Goal: Communication & Community: Participate in discussion

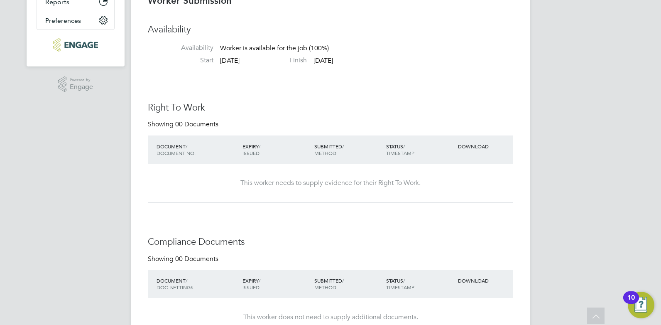
scroll to position [457, 0]
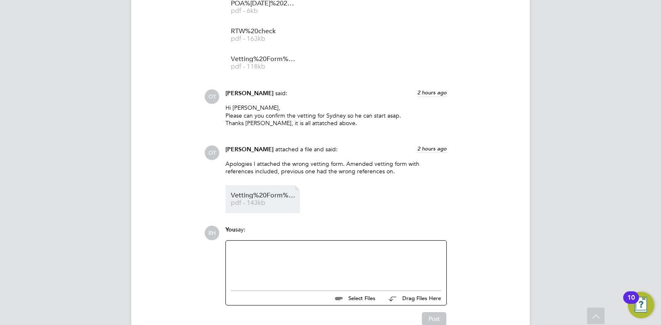
click at [266, 200] on span "pdf - 143kb" at bounding box center [264, 203] width 66 height 6
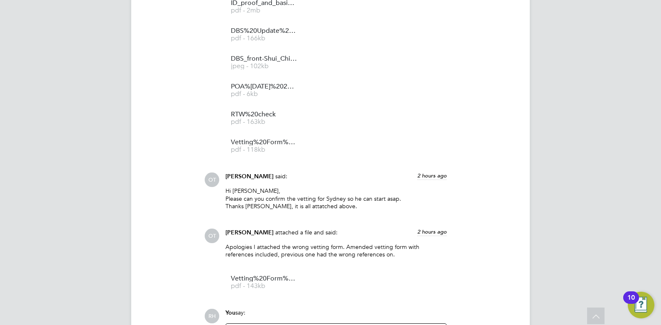
scroll to position [1032, 0]
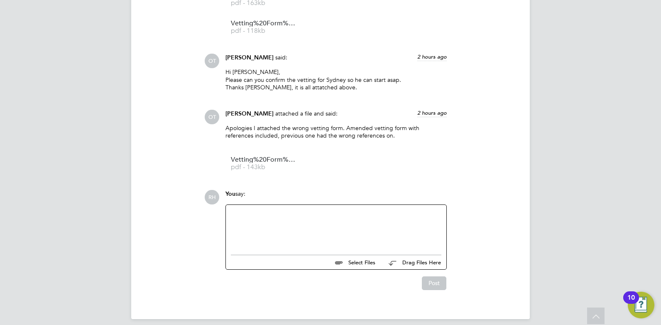
click at [305, 227] on div at bounding box center [336, 228] width 210 height 36
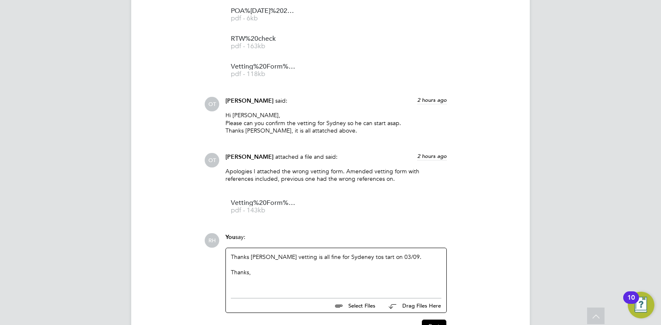
scroll to position [949, 0]
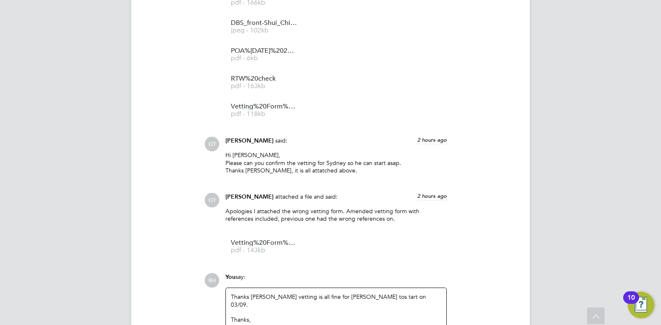
click at [345, 293] on div "Thanks Olivia vetting is all fine for Sydney tos tart on 03/09. Thanks," at bounding box center [336, 311] width 210 height 36
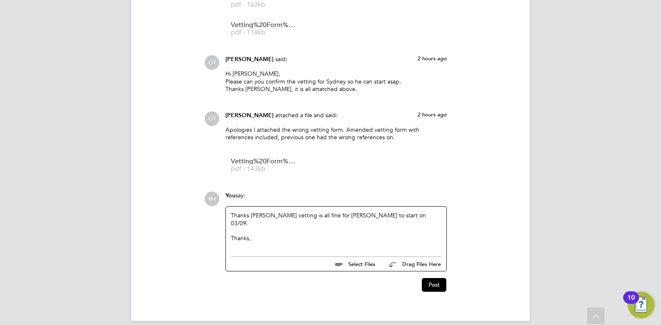
scroll to position [1032, 0]
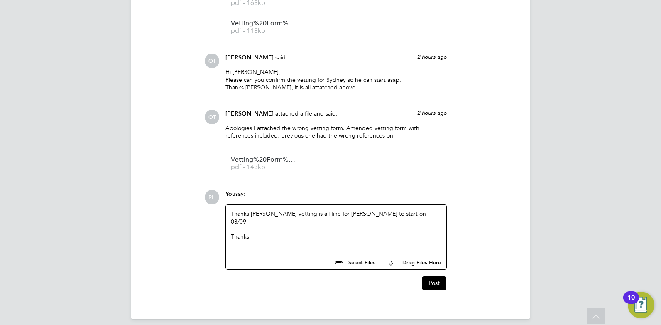
click at [394, 210] on div "Thanks Olivia vetting is all fine for Sydney to start on 03/09. Thanks," at bounding box center [336, 228] width 210 height 36
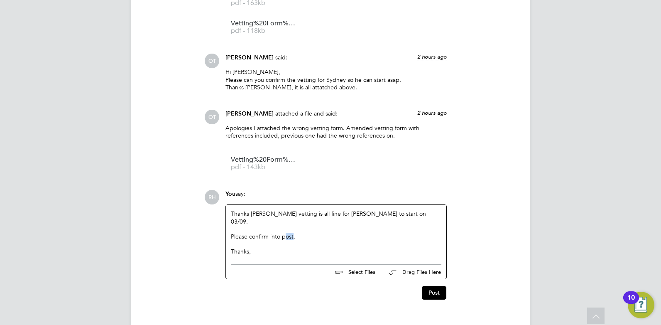
drag, startPoint x: 294, startPoint y: 224, endPoint x: 285, endPoint y: 224, distance: 9.1
click at [285, 232] on div "Please confirm into post. Thanks," at bounding box center [336, 243] width 210 height 23
click at [439, 286] on button "Post" at bounding box center [434, 292] width 24 height 13
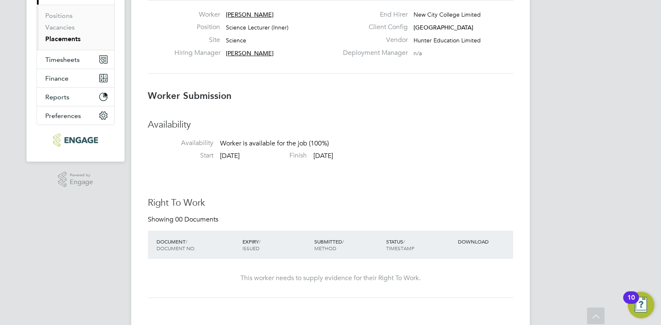
scroll to position [0, 0]
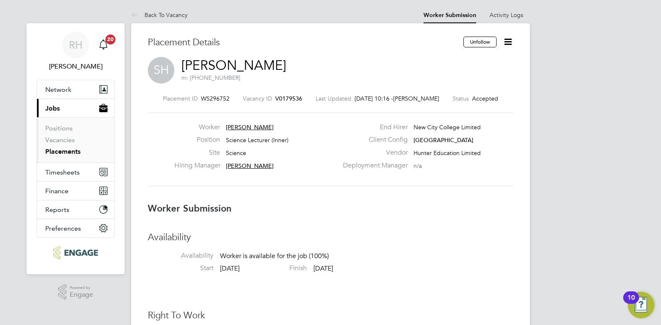
click at [289, 99] on span "V0179536" at bounding box center [288, 98] width 27 height 7
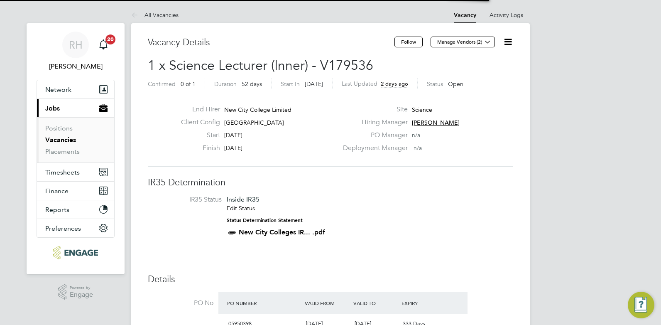
scroll to position [14, 72]
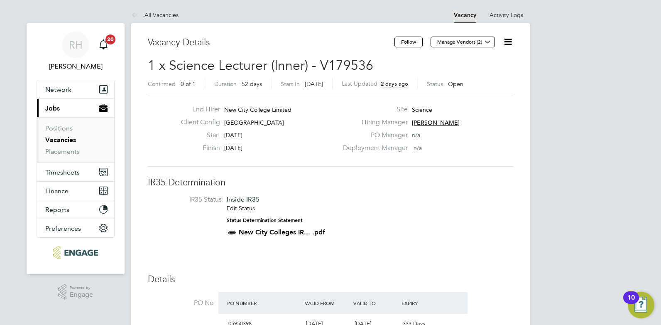
click at [506, 44] on icon at bounding box center [508, 42] width 10 height 10
click at [408, 177] on h3 "IR35 Determination" at bounding box center [330, 182] width 365 height 12
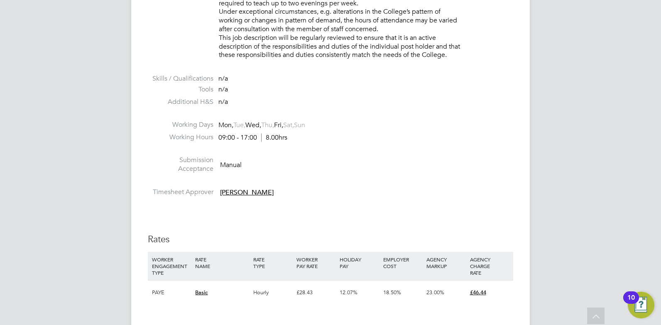
scroll to position [1411, 0]
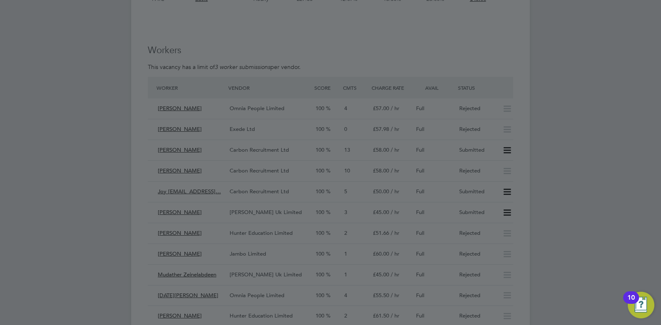
click at [115, 194] on div at bounding box center [330, 162] width 661 height 325
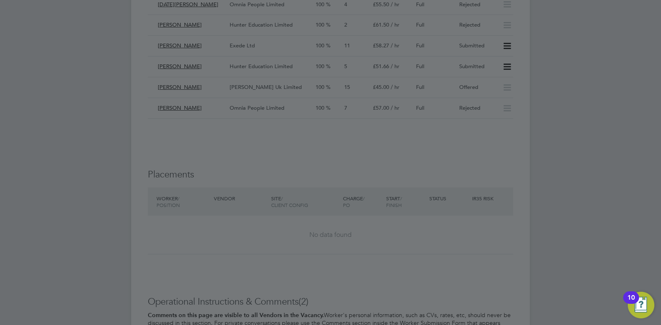
click at [279, 90] on div at bounding box center [330, 162] width 661 height 325
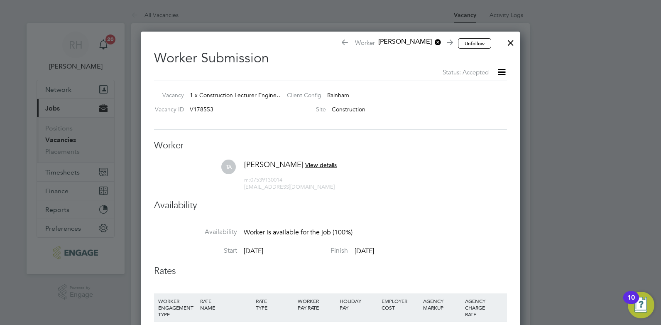
click at [513, 42] on div at bounding box center [510, 40] width 15 height 15
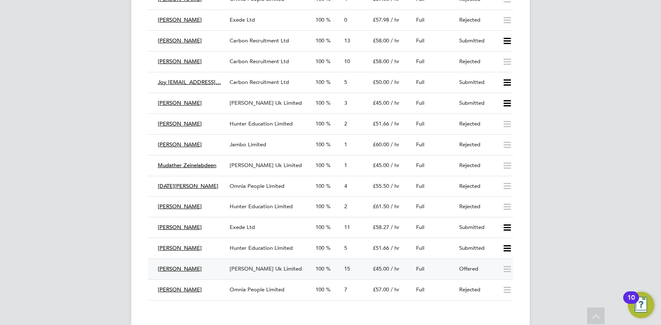
click at [252, 266] on span "[PERSON_NAME] Uk Limited" at bounding box center [266, 268] width 72 height 7
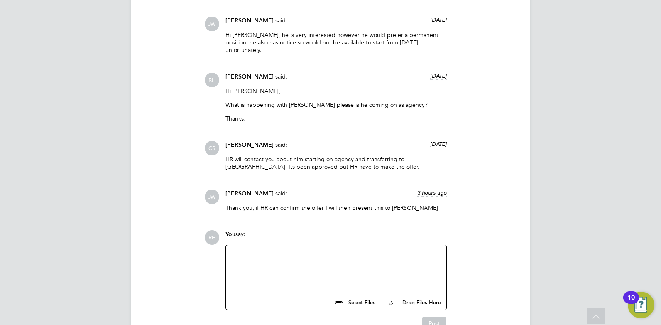
click at [293, 262] on div at bounding box center [336, 268] width 210 height 36
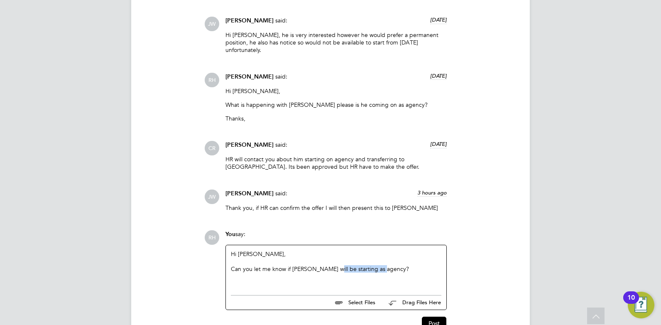
drag, startPoint x: 385, startPoint y: 253, endPoint x: 328, endPoint y: 254, distance: 56.5
click at [328, 257] on div "Can you let me know if Tanbir will be starting as agency?" at bounding box center [336, 264] width 210 height 15
click at [431, 316] on button "Post" at bounding box center [434, 322] width 24 height 13
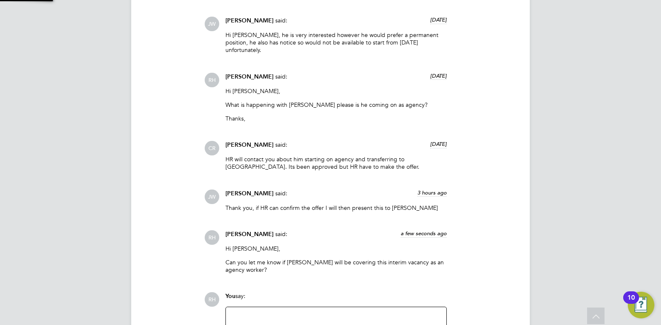
scroll to position [1423, 0]
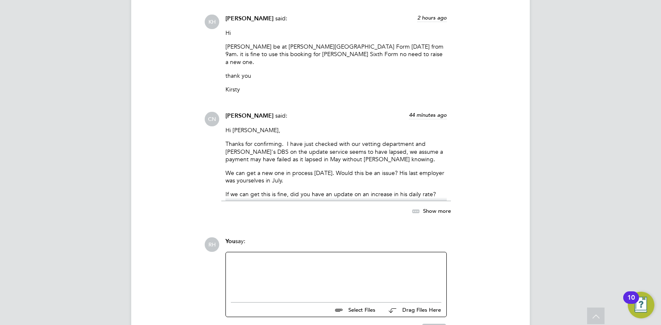
scroll to position [939, 0]
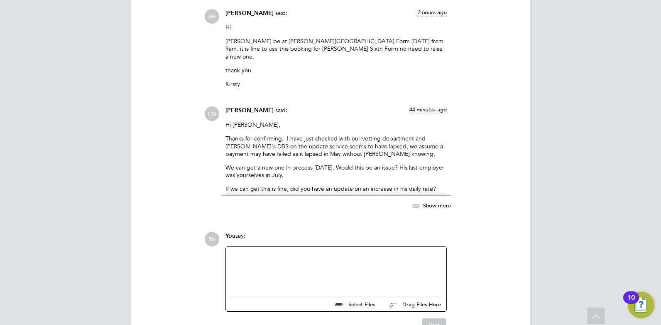
click at [436, 202] on span "Show more" at bounding box center [437, 205] width 28 height 7
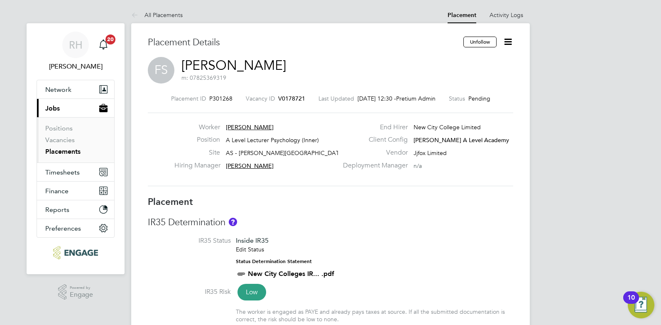
click at [287, 92] on div "Placement ID P301268 Vacancy ID V0178721 Last Updated 01 Sep 2025, 12:30 - Pret…" at bounding box center [330, 140] width 365 height 111
click at [287, 95] on span "V0178721" at bounding box center [291, 98] width 27 height 7
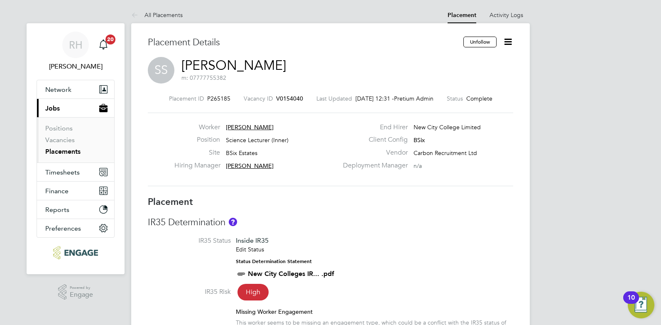
click at [281, 98] on span "V0154040" at bounding box center [289, 98] width 27 height 7
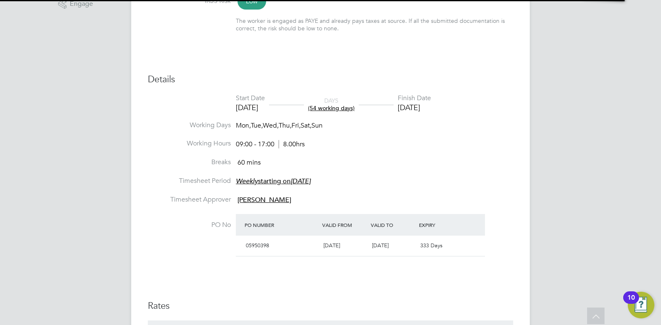
scroll to position [540, 0]
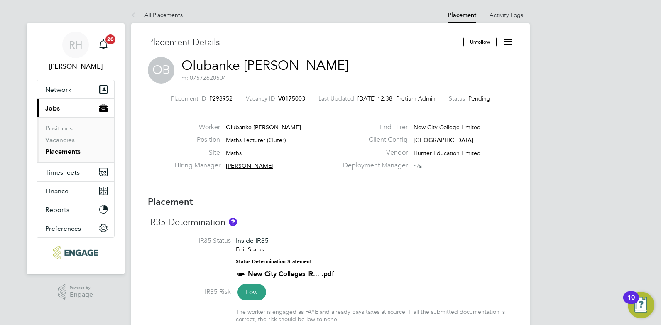
click at [290, 99] on span "V0175003" at bounding box center [291, 98] width 27 height 7
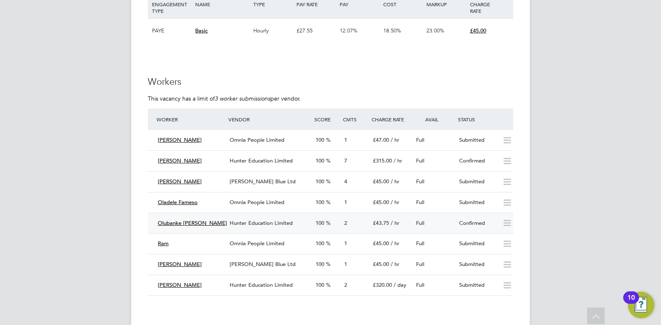
click at [265, 222] on span "Hunter Education Limited" at bounding box center [261, 222] width 63 height 7
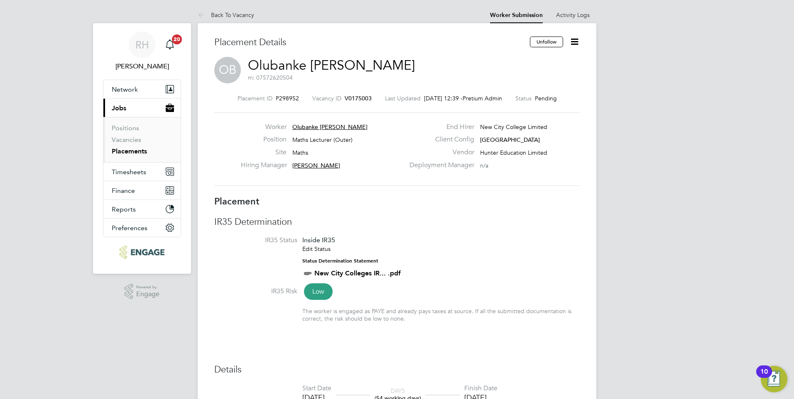
click at [122, 153] on link "Placements" at bounding box center [129, 151] width 35 height 8
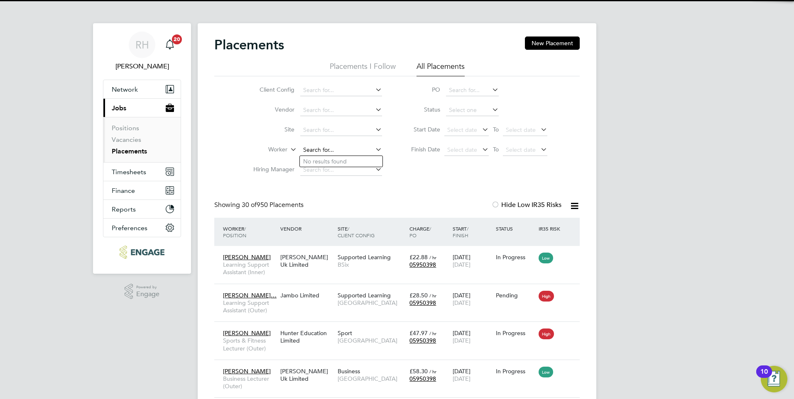
click at [308, 148] on input at bounding box center [341, 150] width 82 height 12
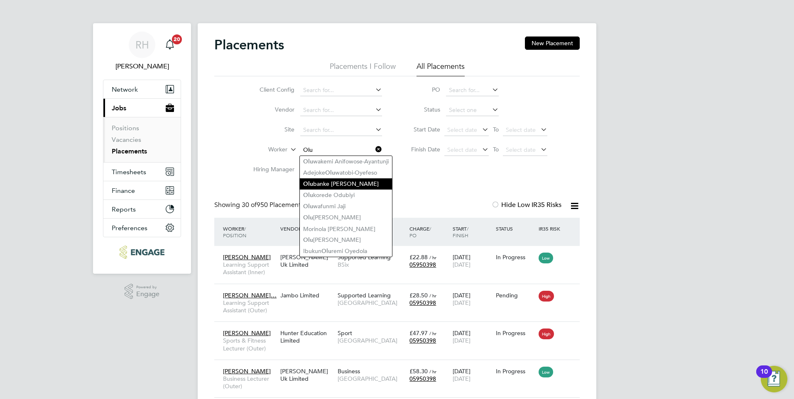
click at [318, 180] on li "[PERSON_NAME] [PERSON_NAME]" at bounding box center [346, 183] width 92 height 11
type input "Olubanke [PERSON_NAME]"
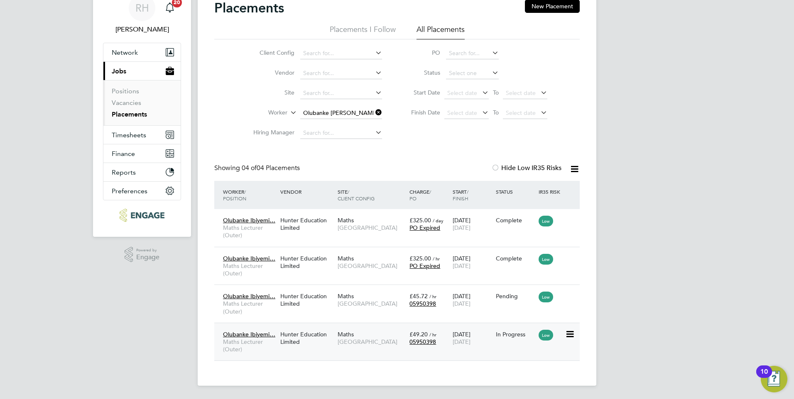
click at [276, 324] on div "Olubanke Ibiyemi… Maths Lecturer (Outer)" at bounding box center [249, 342] width 57 height 31
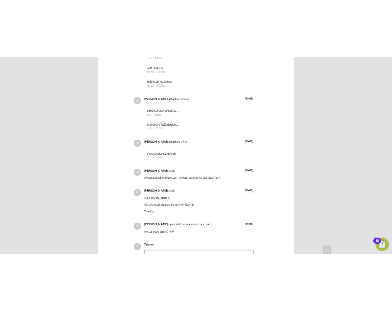
scroll to position [1163, 0]
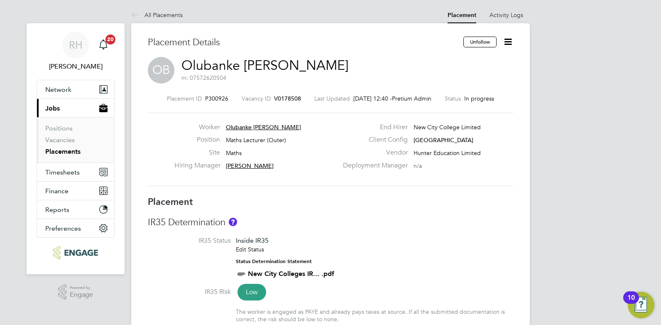
click at [287, 99] on span "V0178508" at bounding box center [287, 98] width 27 height 7
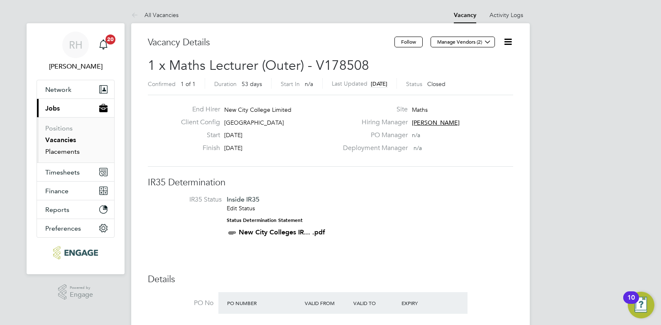
click at [59, 151] on link "Placements" at bounding box center [62, 151] width 34 height 8
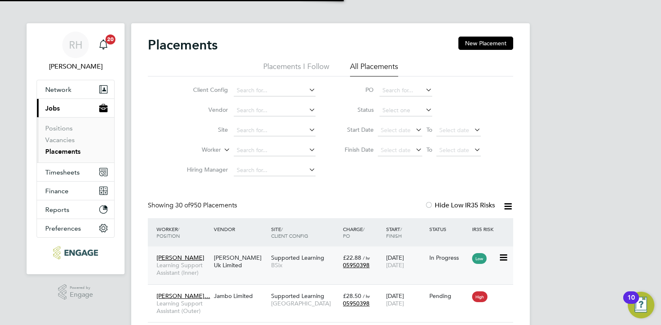
scroll to position [4, 4]
click at [248, 153] on input at bounding box center [275, 150] width 82 height 12
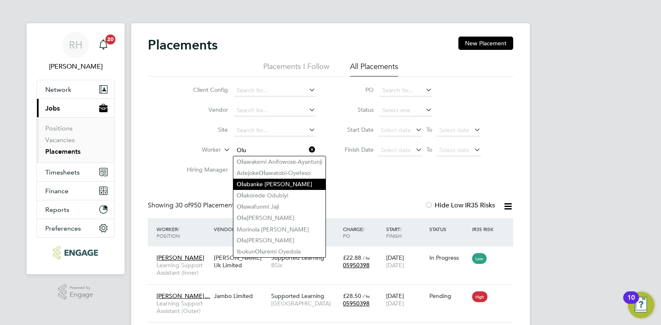
click at [257, 179] on li "Olu banke Ibiyemi Banwo" at bounding box center [279, 183] width 92 height 11
type input "Olubanke Ibiyemi Banwo"
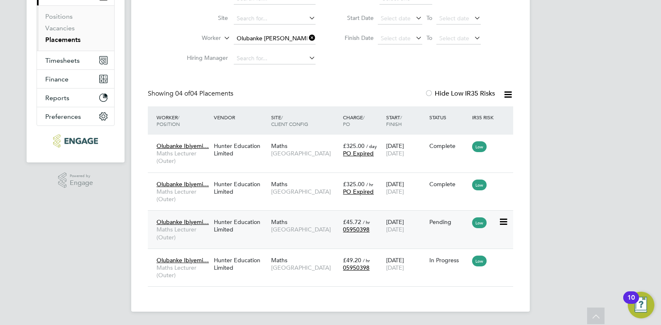
click at [285, 227] on span "[GEOGRAPHIC_DATA]" at bounding box center [305, 228] width 68 height 7
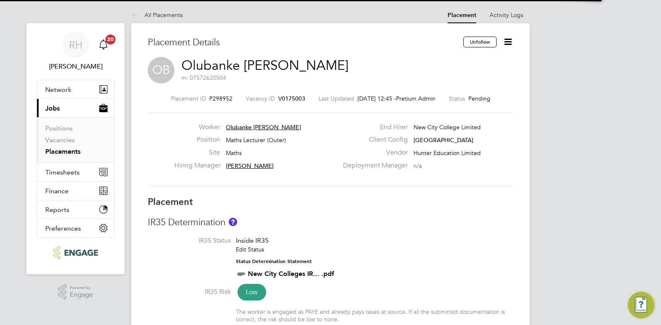
click at [509, 44] on icon at bounding box center [508, 42] width 10 height 10
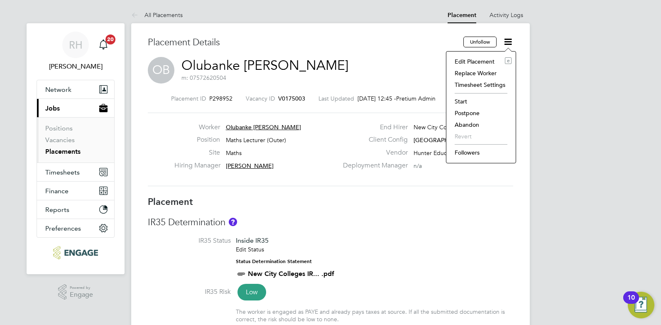
click at [461, 124] on li "Abandon" at bounding box center [480, 125] width 61 height 12
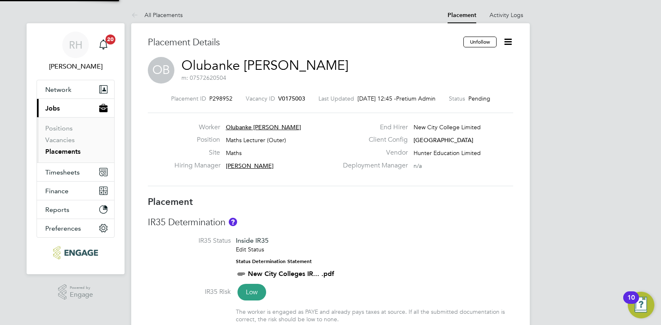
scroll to position [4, 4]
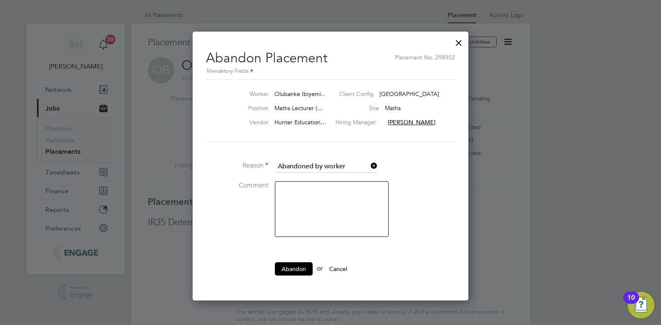
click at [320, 199] on textarea at bounding box center [332, 209] width 114 height 56
type textarea "Confirmed on new vacancy"
click at [303, 262] on button "Abandon" at bounding box center [294, 268] width 38 height 13
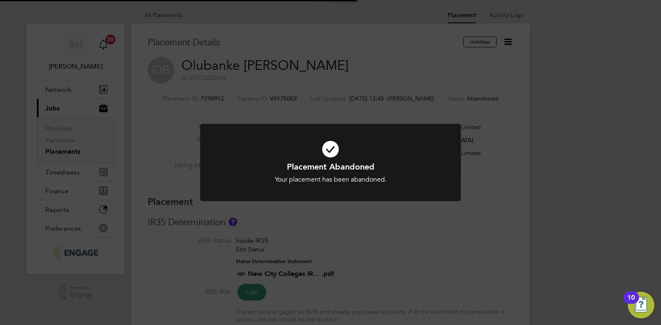
click at [425, 265] on div "Placement Abandoned Your placement has been abandoned. Cancel Okay" at bounding box center [330, 162] width 661 height 325
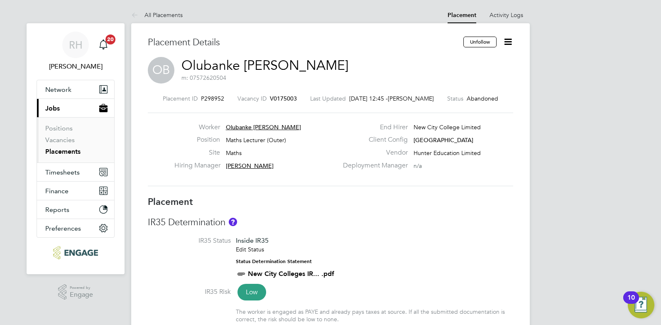
drag, startPoint x: 299, startPoint y: 95, endPoint x: 267, endPoint y: 96, distance: 32.4
click at [267, 96] on div "Placement ID P298952 Vacancy ID V0175003 Last Updated 01 Sep 2025, 12:45 - Rufe…" at bounding box center [330, 98] width 365 height 7
click at [278, 96] on span "V0175003" at bounding box center [283, 98] width 27 height 7
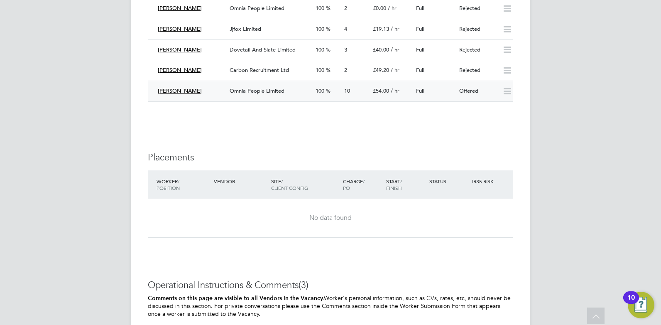
click at [255, 94] on div "Omnia People Limited" at bounding box center [269, 91] width 86 height 14
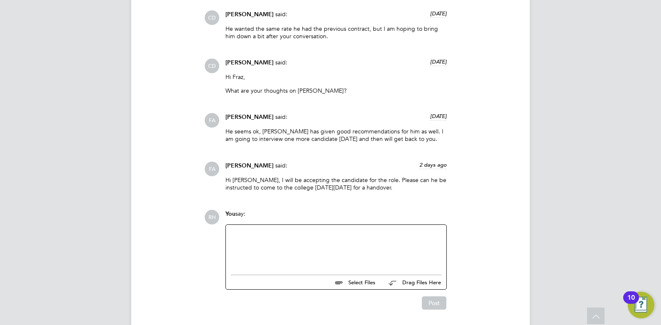
click at [273, 257] on div at bounding box center [336, 248] width 210 height 36
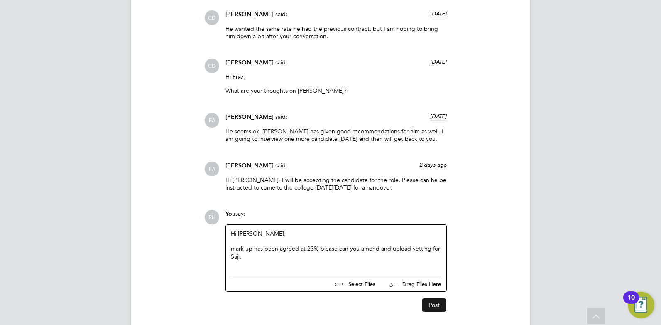
click at [430, 298] on button "Post" at bounding box center [434, 304] width 24 height 13
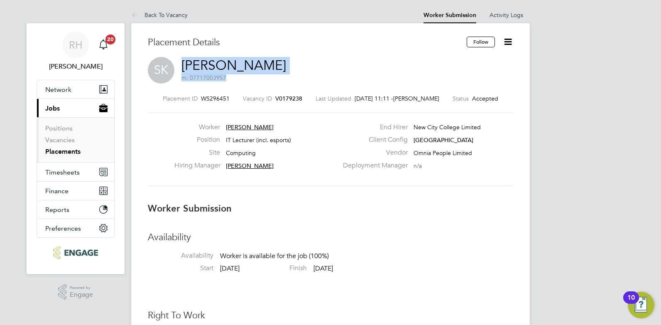
drag, startPoint x: 301, startPoint y: 64, endPoint x: 183, endPoint y: 66, distance: 117.9
click at [183, 66] on div "SK Saji Karunakaran m: 07717003957" at bounding box center [330, 71] width 365 height 28
copy h2 "Saji Karunakaran m: 07717003957"
click at [281, 98] on span "V0179238" at bounding box center [288, 98] width 27 height 7
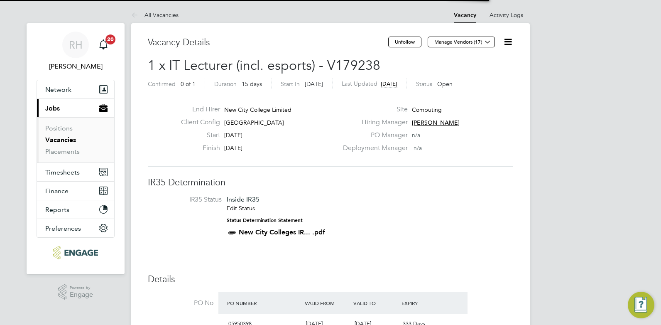
scroll to position [24, 58]
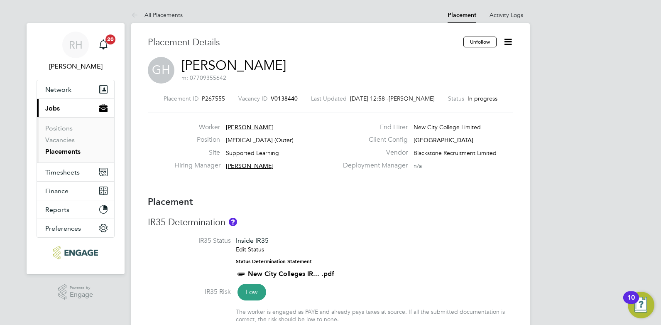
click at [505, 43] on icon at bounding box center [508, 42] width 10 height 10
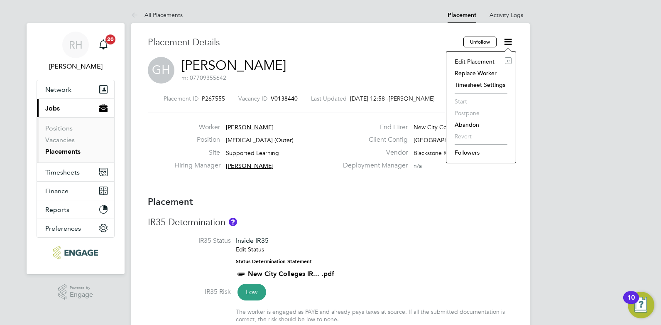
click at [341, 131] on label "End Hirer" at bounding box center [373, 127] width 70 height 9
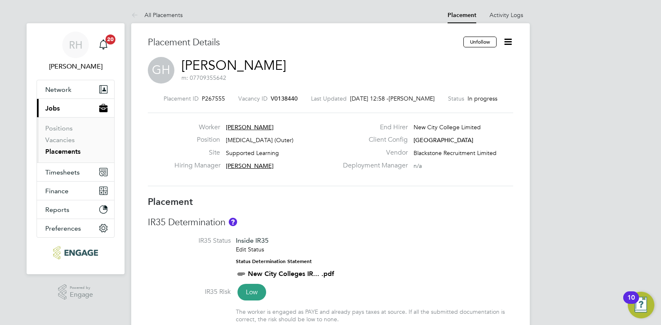
click at [282, 94] on div "Placement ID P267555 Vacancy ID V0138440 Last Updated [DATE] 12:58 - [PERSON_NA…" at bounding box center [330, 140] width 365 height 111
click at [283, 98] on span "V0138440" at bounding box center [284, 98] width 27 height 7
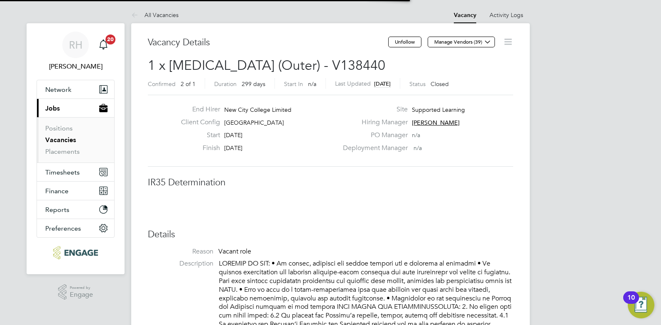
scroll to position [4, 4]
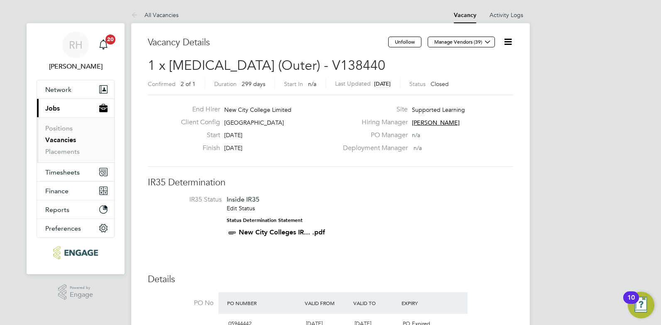
click at [511, 44] on icon at bounding box center [508, 42] width 10 height 10
click at [465, 137] on div "PO Manager n/a" at bounding box center [427, 137] width 178 height 13
click at [508, 44] on icon at bounding box center [508, 42] width 10 height 10
click at [481, 76] on li "Update Status" at bounding box center [488, 73] width 48 height 12
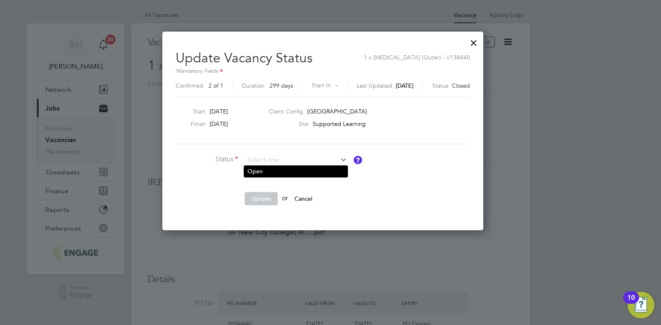
click at [303, 174] on li "Open" at bounding box center [295, 171] width 103 height 11
type input "Open"
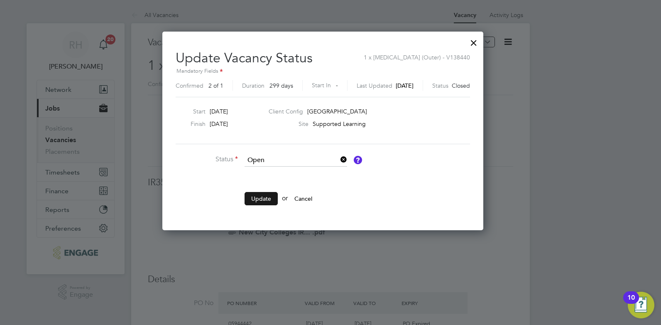
click at [259, 194] on button "Update" at bounding box center [260, 198] width 33 height 13
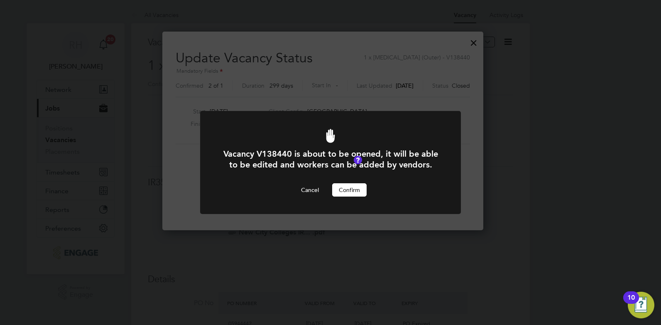
click at [491, 44] on div "Vacancy V138440 is about to be opened, it will be able to be edited and workers…" at bounding box center [330, 162] width 661 height 325
click at [304, 188] on button "Cancel" at bounding box center [309, 189] width 31 height 13
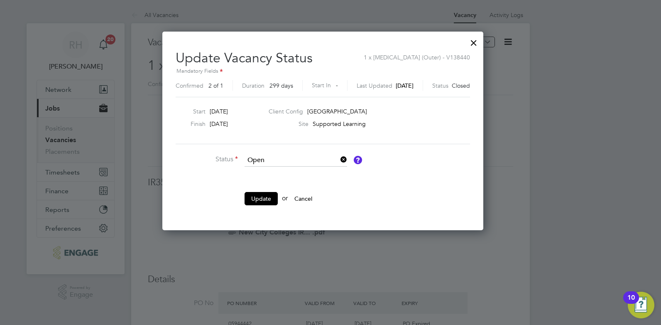
click at [481, 39] on div at bounding box center [473, 40] width 15 height 15
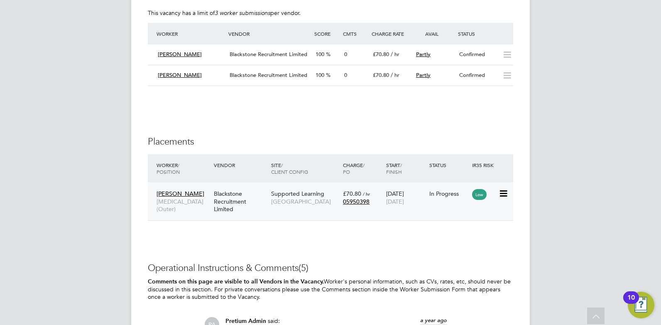
click at [189, 198] on span "Speech and Language Therapist (Outer)" at bounding box center [182, 205] width 53 height 15
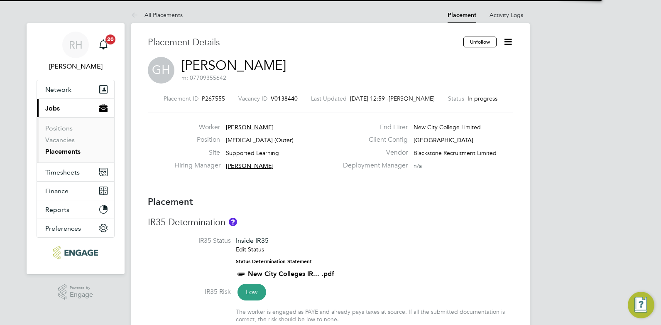
click at [506, 40] on icon at bounding box center [508, 42] width 10 height 10
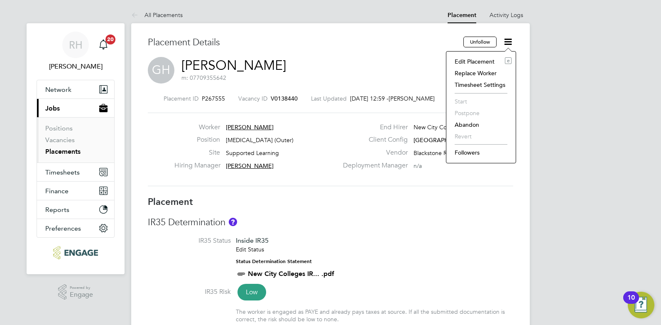
click at [476, 59] on li "Edit Placement e" at bounding box center [480, 62] width 61 height 12
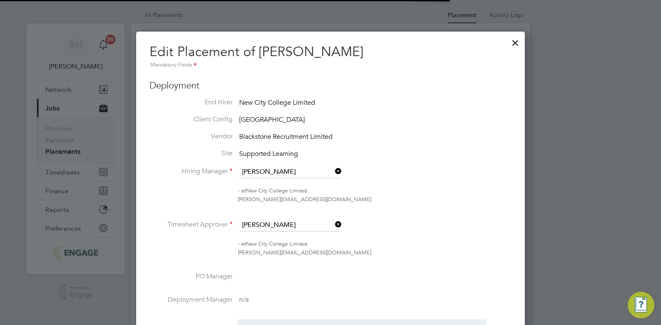
scroll to position [4, 4]
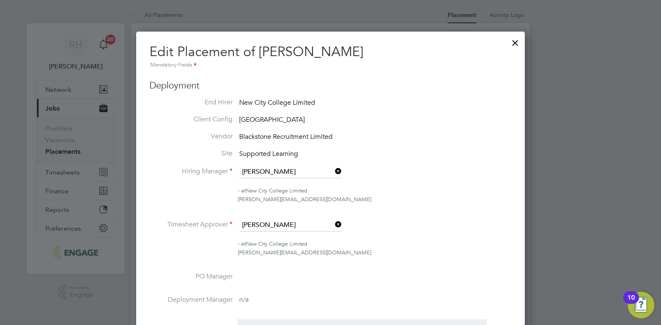
click at [516, 43] on div at bounding box center [515, 40] width 15 height 15
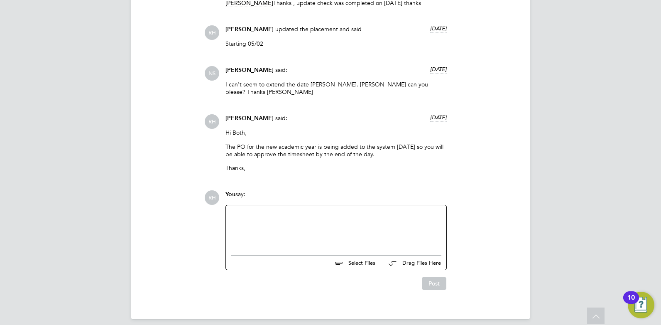
click at [310, 211] on div at bounding box center [336, 228] width 210 height 36
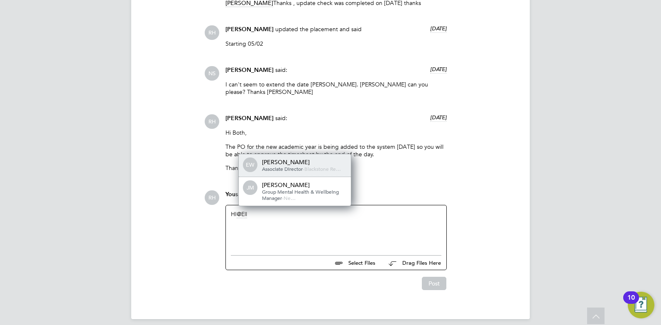
click at [292, 165] on span "Associate Director" at bounding box center [282, 168] width 41 height 7
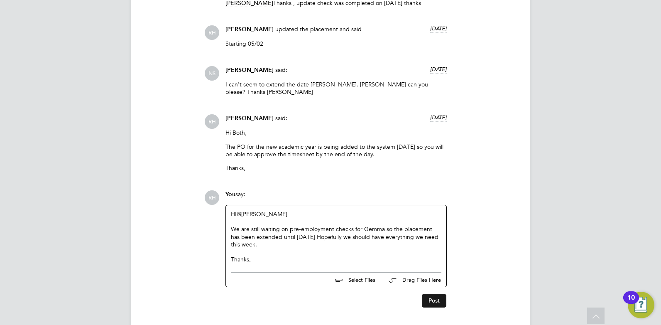
click at [429, 293] on button "Post" at bounding box center [434, 299] width 24 height 13
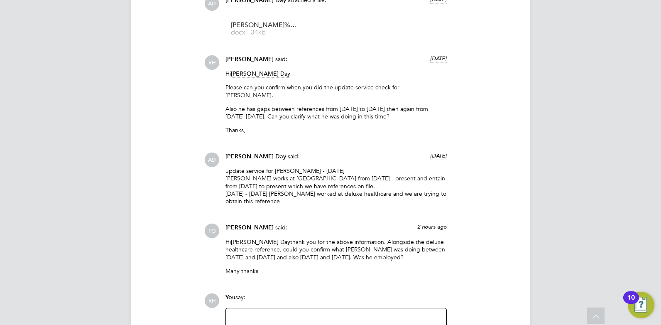
scroll to position [830, 0]
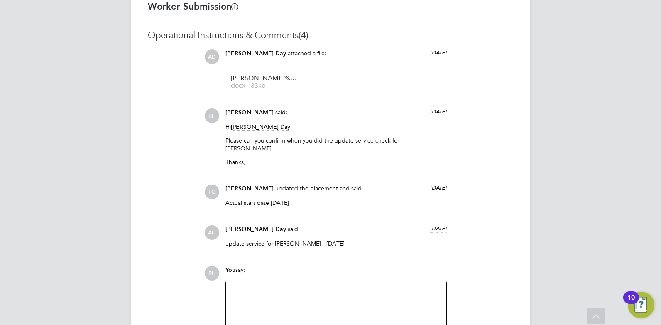
scroll to position [706, 0]
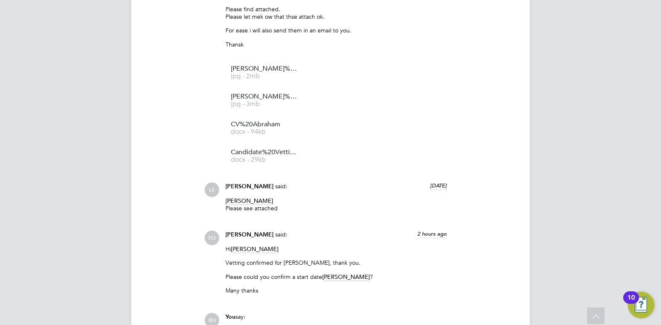
scroll to position [988, 0]
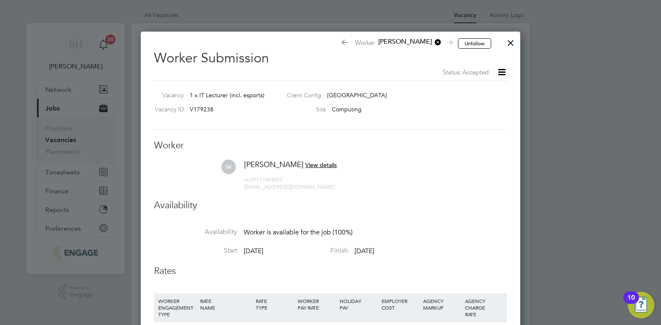
click at [510, 39] on div at bounding box center [510, 40] width 15 height 15
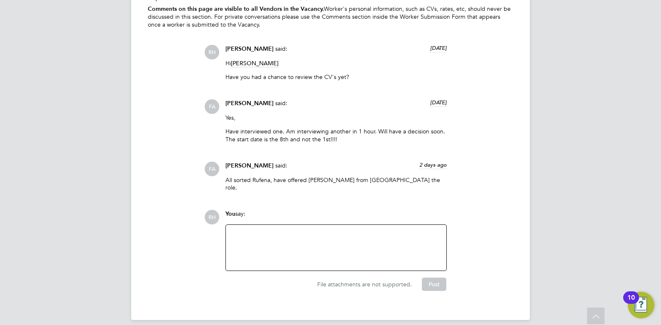
click at [292, 234] on div at bounding box center [336, 248] width 210 height 36
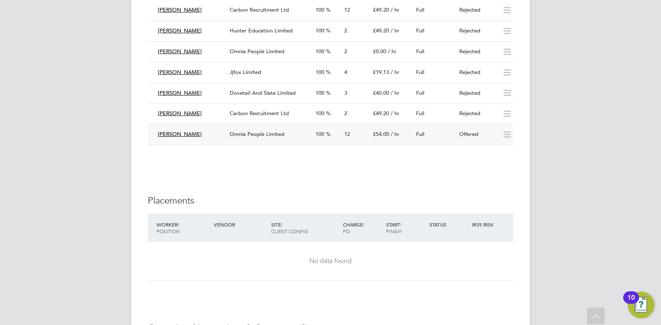
click at [249, 138] on div "Omnia People Limited" at bounding box center [269, 134] width 86 height 14
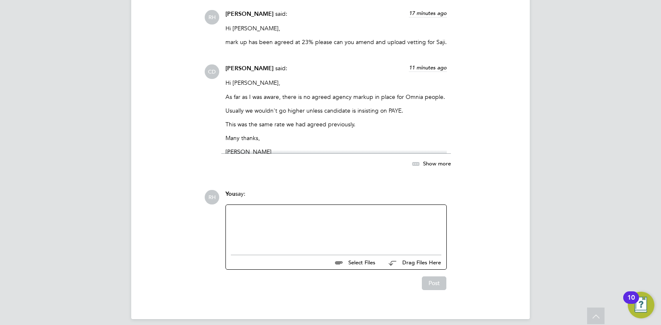
click at [271, 223] on div at bounding box center [336, 228] width 210 height 36
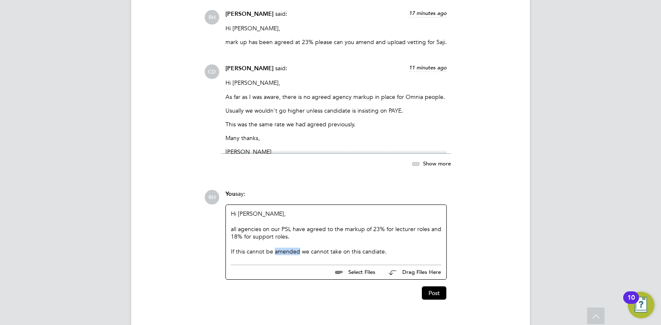
drag, startPoint x: 299, startPoint y: 243, endPoint x: 275, endPoint y: 242, distance: 24.1
click at [275, 247] on div "If this cannot be amended we cannot take on this candiate." at bounding box center [336, 250] width 210 height 7
click at [438, 287] on button "Post" at bounding box center [434, 292] width 24 height 13
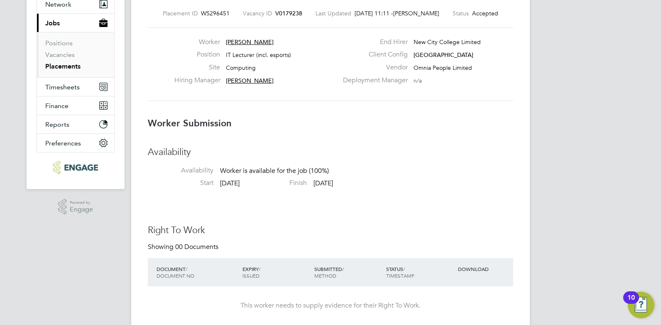
scroll to position [249, 0]
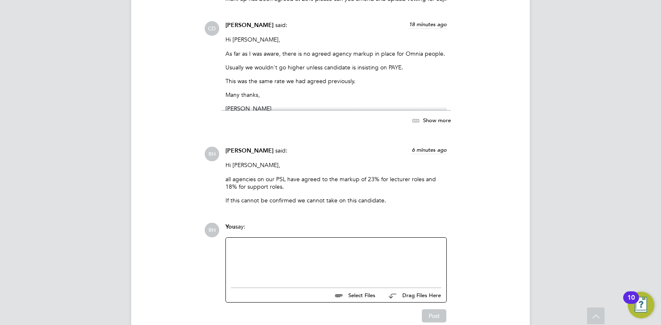
scroll to position [1396, 0]
